Goal: Communication & Community: Connect with others

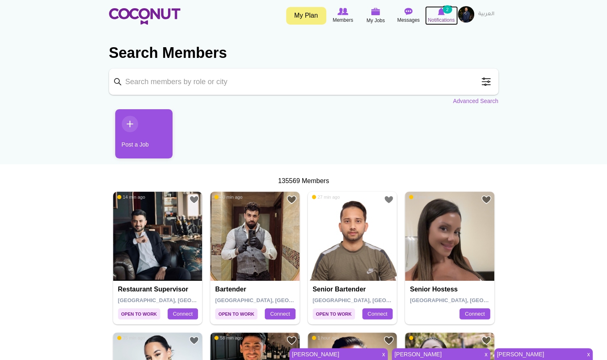
click at [442, 12] on img at bounding box center [441, 11] width 7 height 7
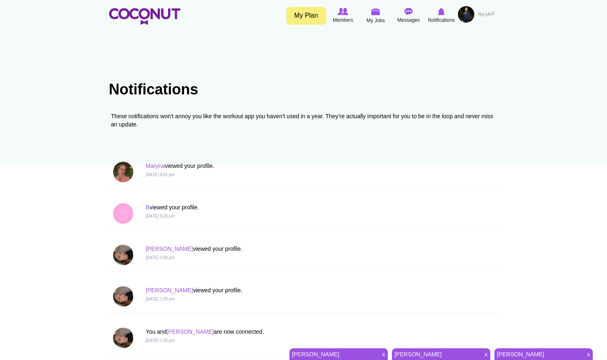
click at [320, 353] on link "[PERSON_NAME]" at bounding box center [334, 353] width 88 height 11
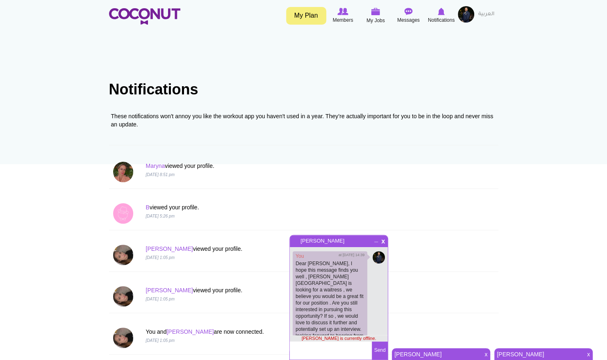
scroll to position [15, 0]
click at [374, 241] on span "_" at bounding box center [376, 238] width 7 height 5
